Goal: Go to known website: Go to known website

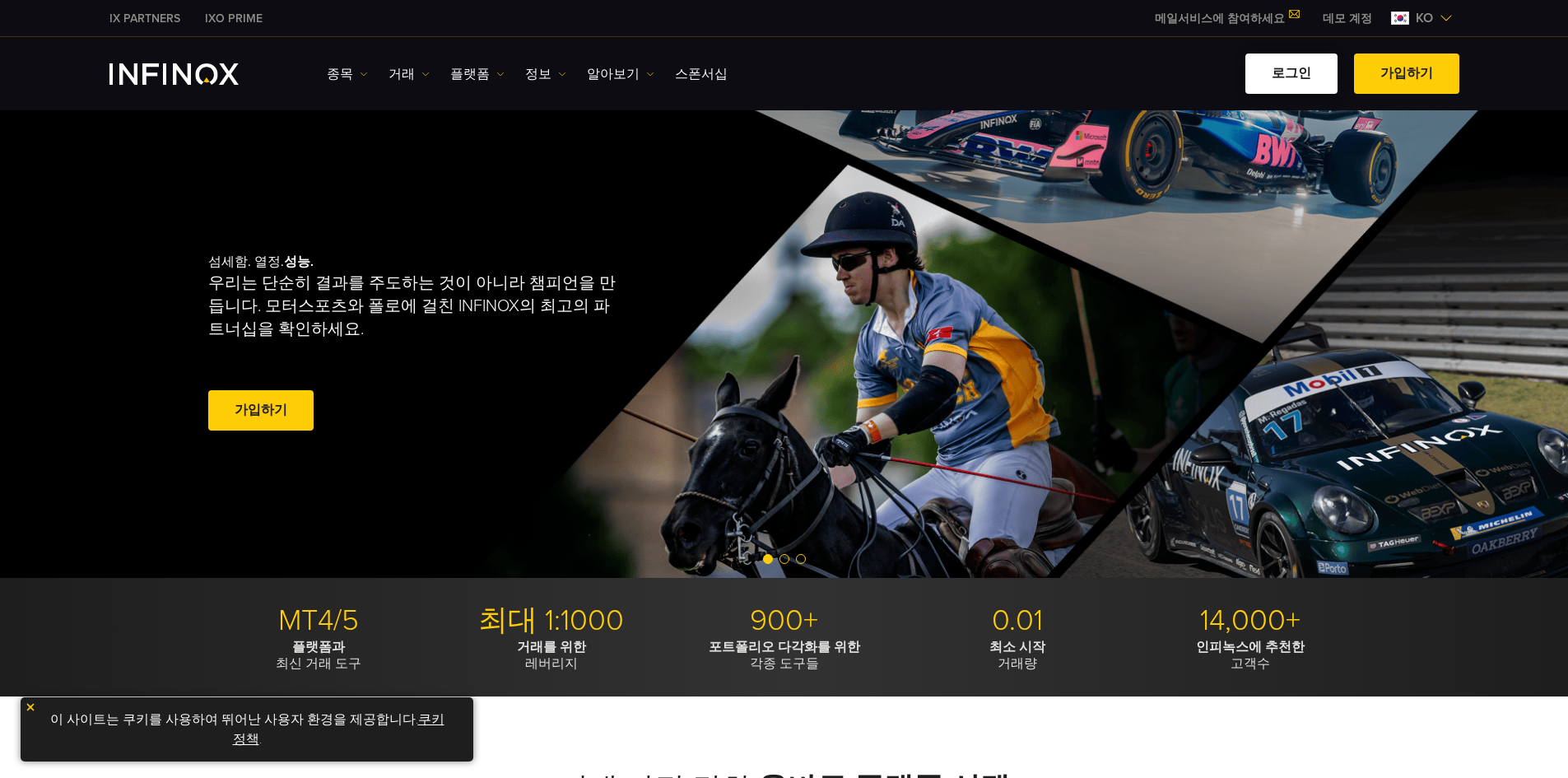
drag, startPoint x: 0, startPoint y: 0, endPoint x: 1296, endPoint y: 68, distance: 1297.8
click at [1296, 68] on link "로그인" at bounding box center [1292, 74] width 92 height 41
click at [1293, 68] on link "로그인" at bounding box center [1292, 74] width 92 height 41
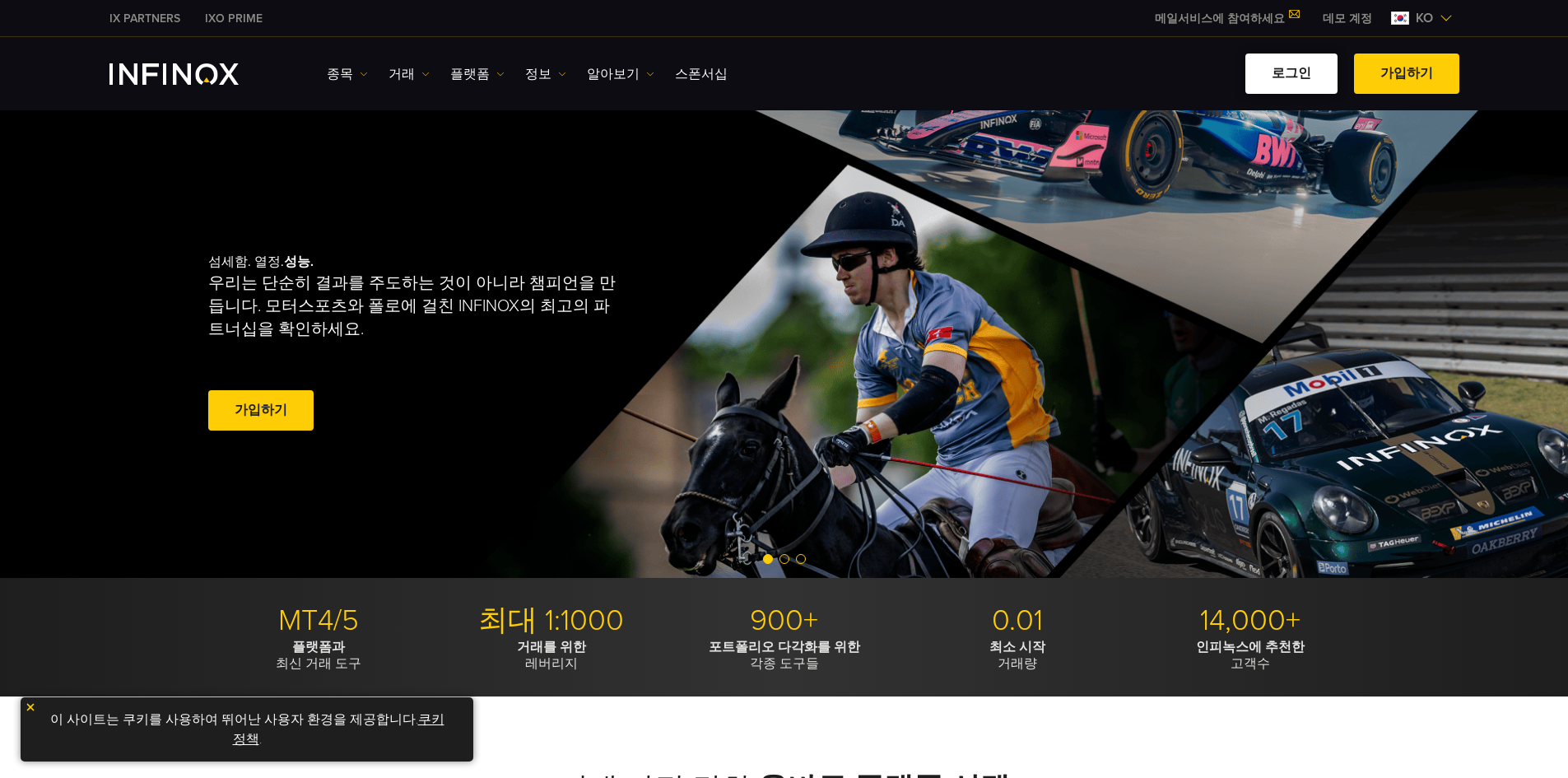
click at [1293, 68] on link "로그인" at bounding box center [1292, 74] width 92 height 41
